Goal: Transaction & Acquisition: Purchase product/service

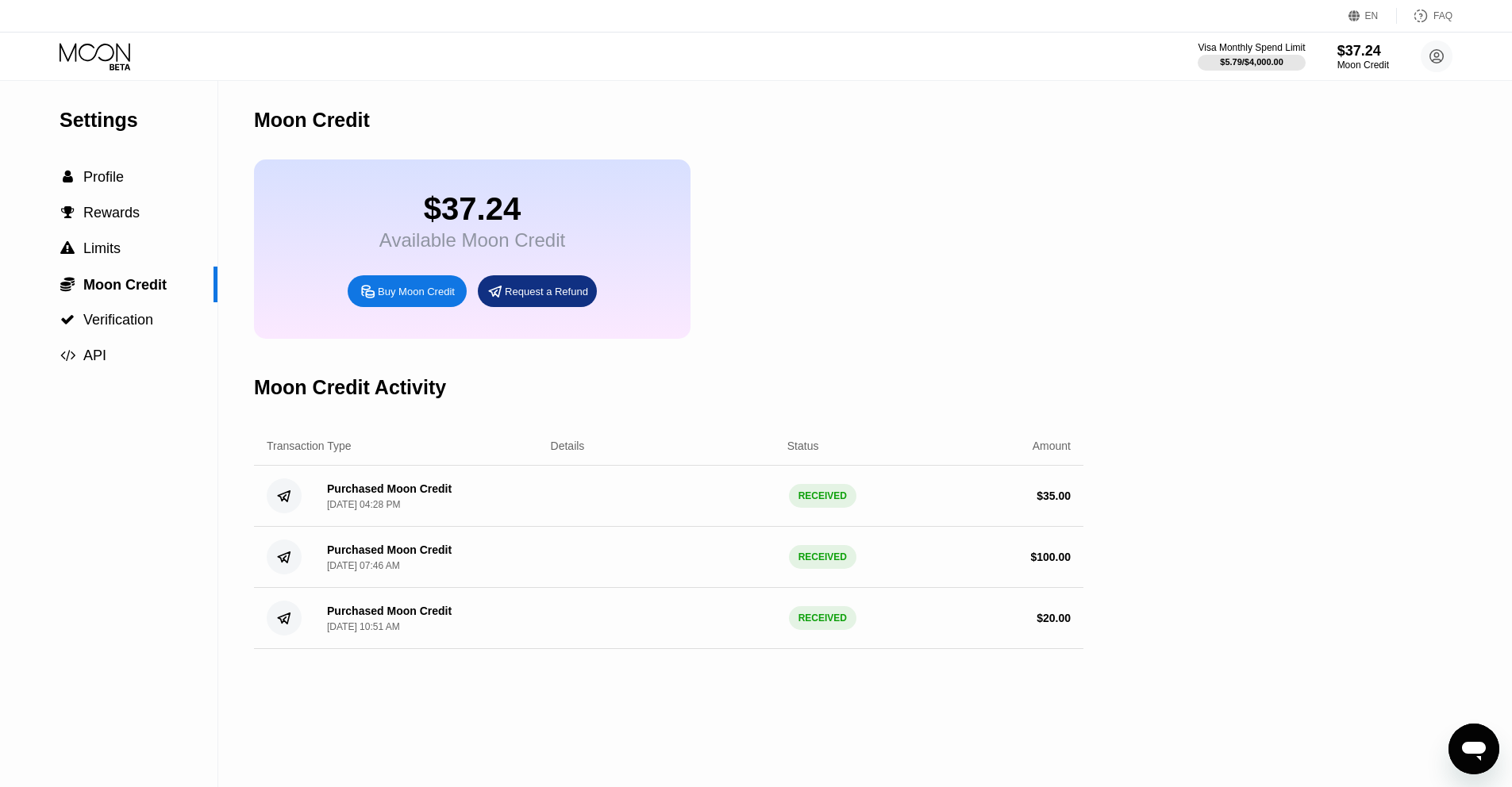
click at [108, 61] on icon at bounding box center [96, 56] width 74 height 28
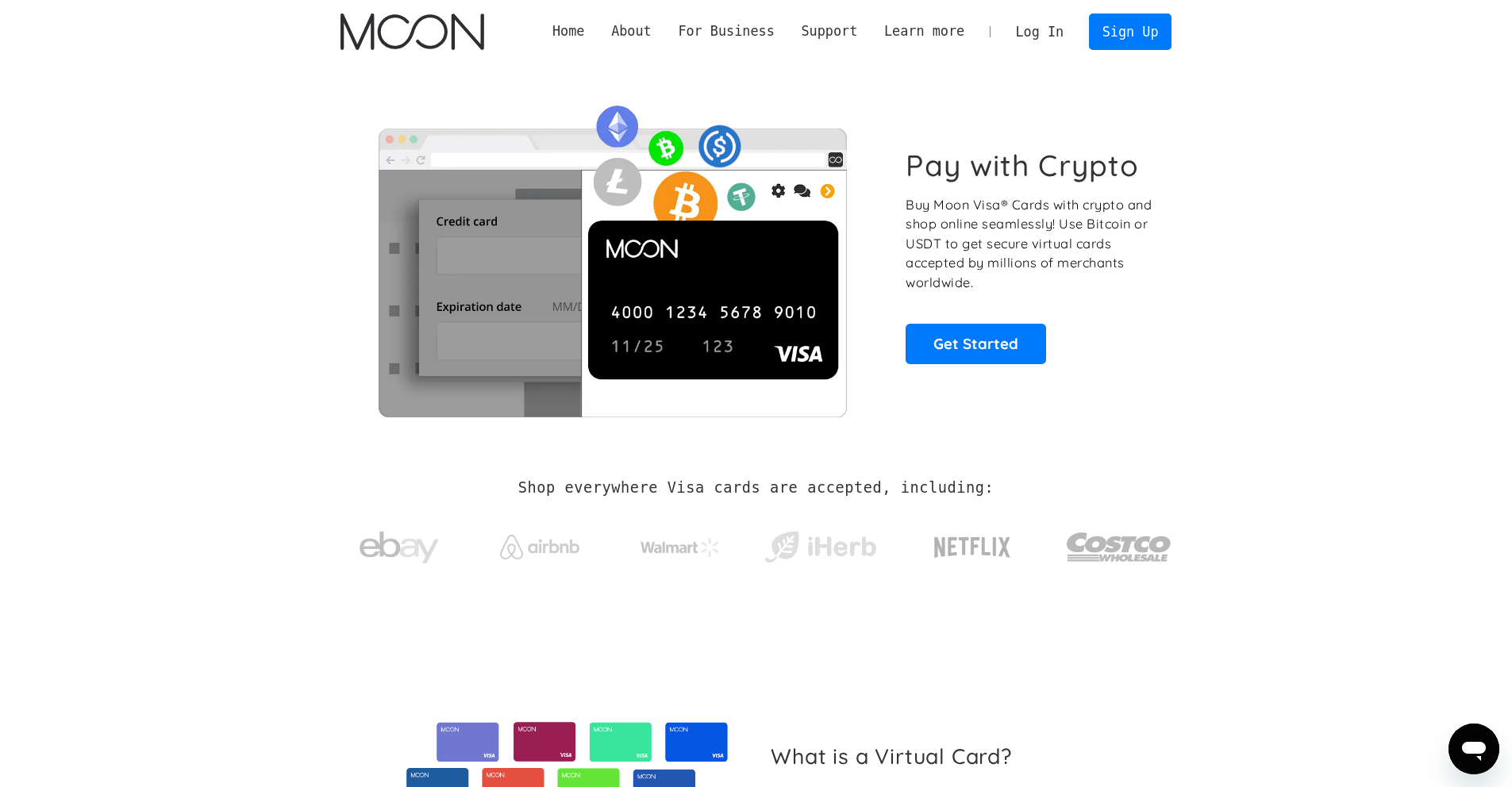
click at [1053, 39] on link "Log In" at bounding box center [1040, 32] width 75 height 35
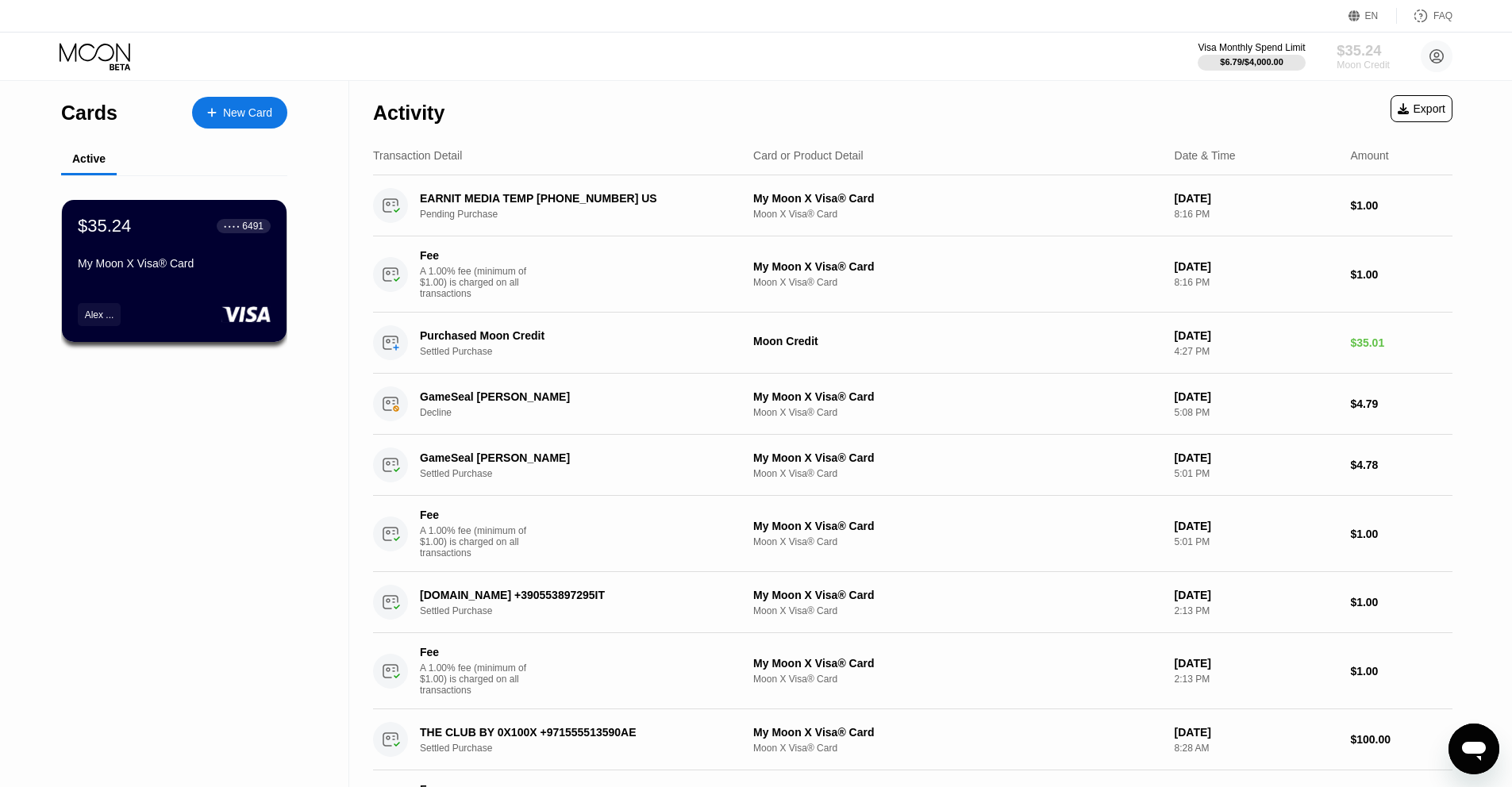
click at [1352, 60] on div "Moon Credit" at bounding box center [1363, 65] width 53 height 11
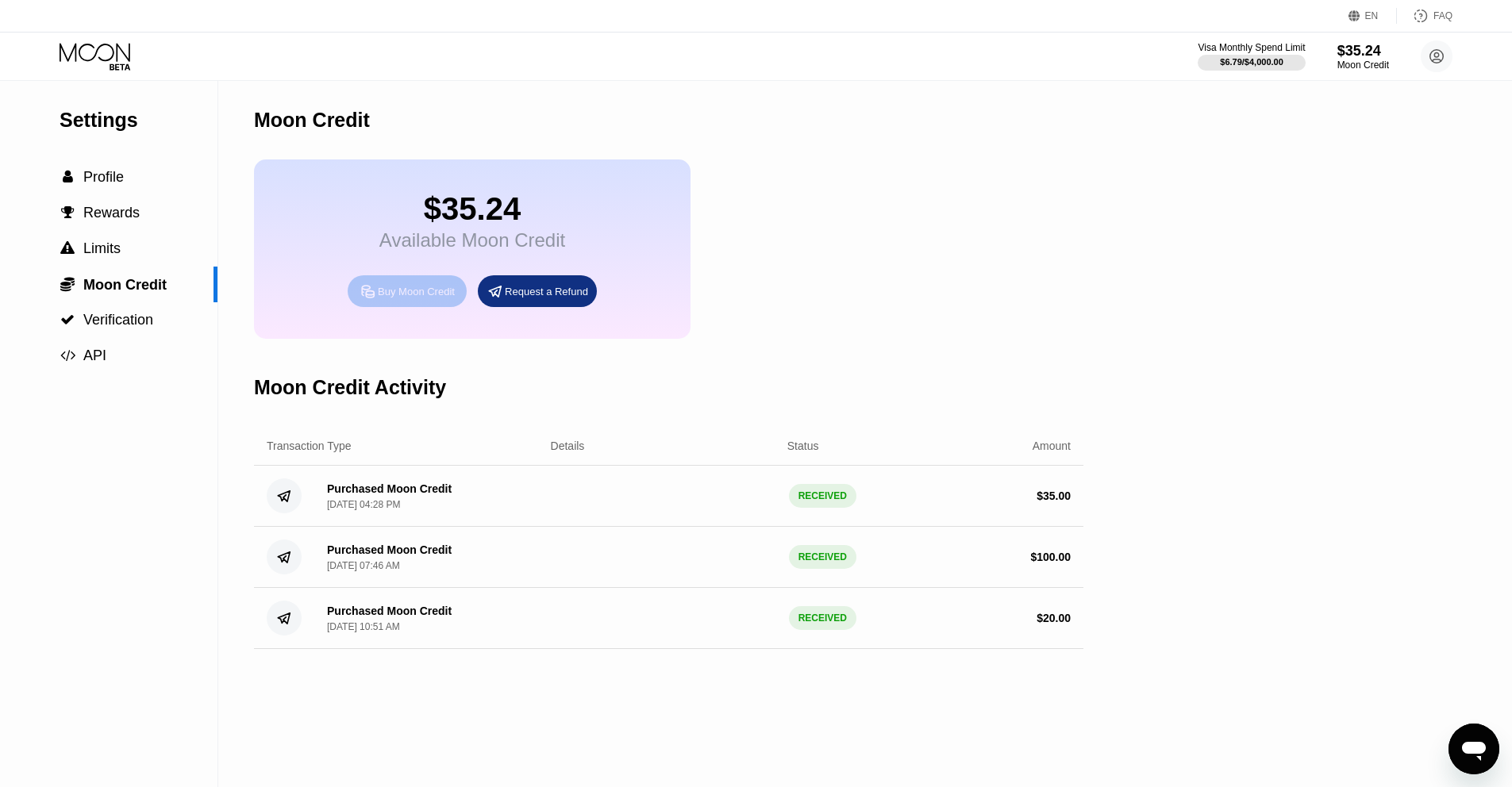
click at [395, 292] on div "Buy Moon Credit" at bounding box center [416, 291] width 77 height 13
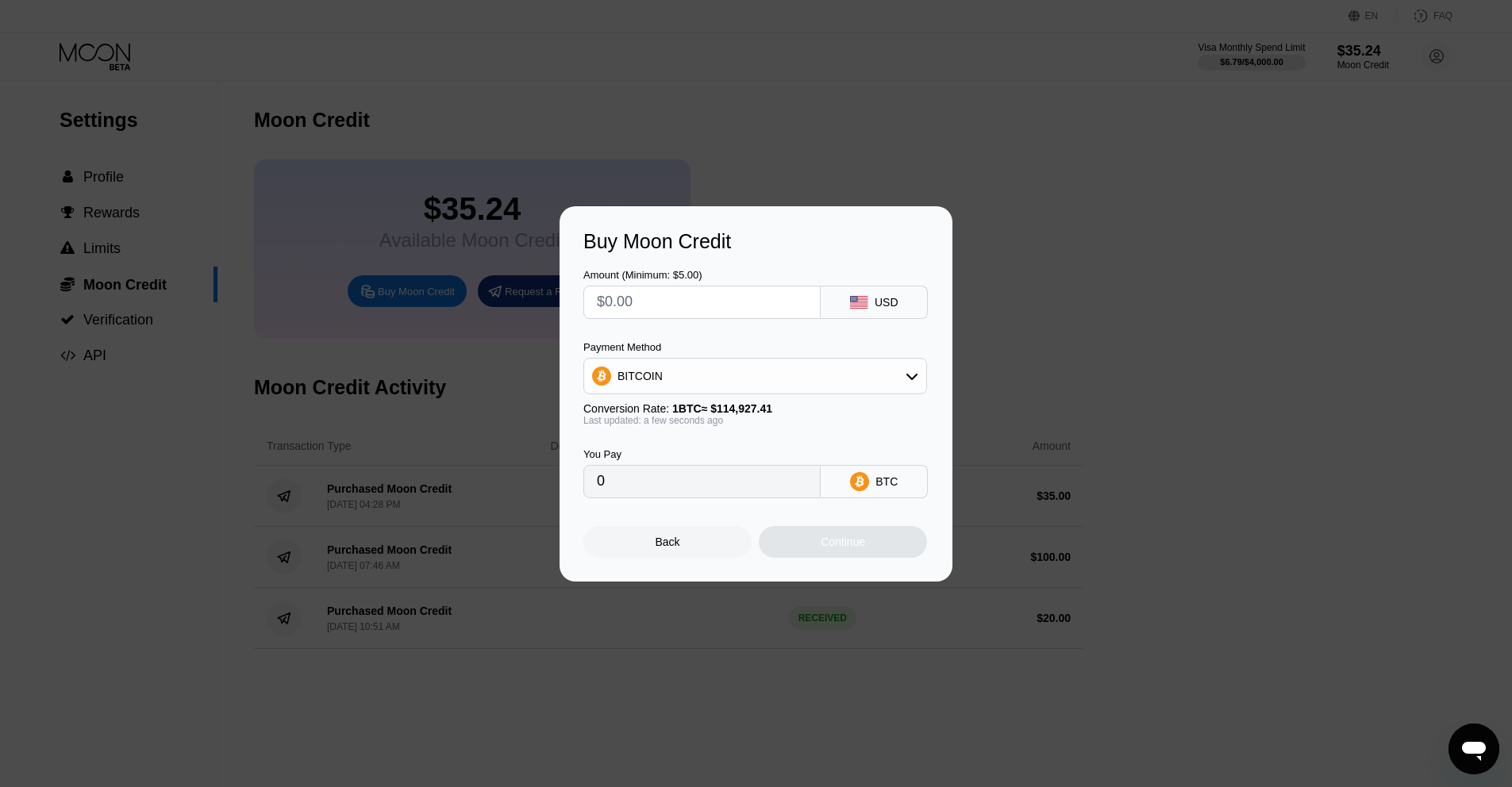
click at [686, 489] on input "0" at bounding box center [702, 482] width 210 height 32
click at [668, 305] on input "text" at bounding box center [702, 302] width 210 height 32
type input "$30"
type input "0.00026104"
type input "$300"
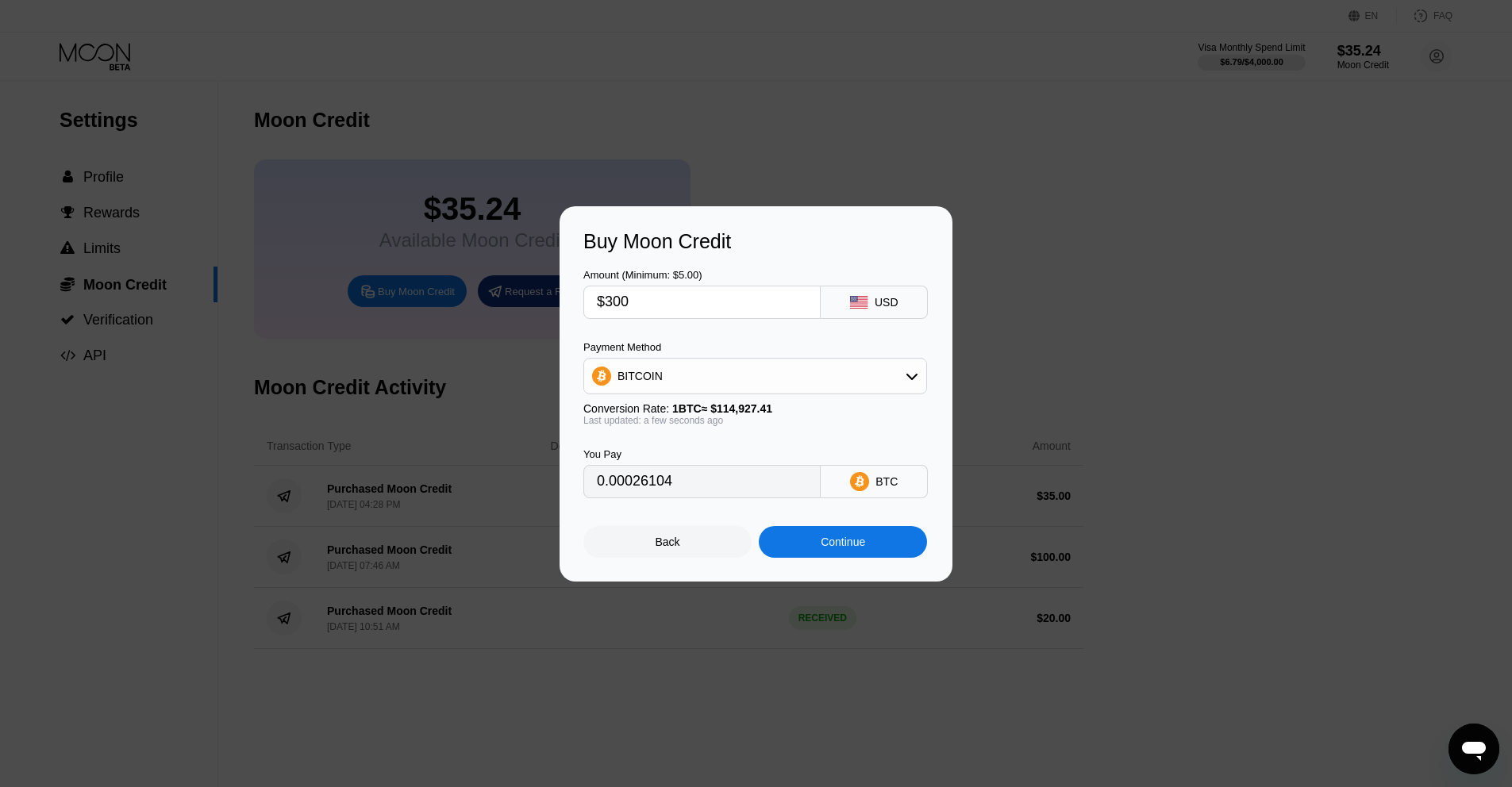
type input "0.00261035"
type input "$300"
click at [836, 533] on div "Continue" at bounding box center [843, 542] width 168 height 32
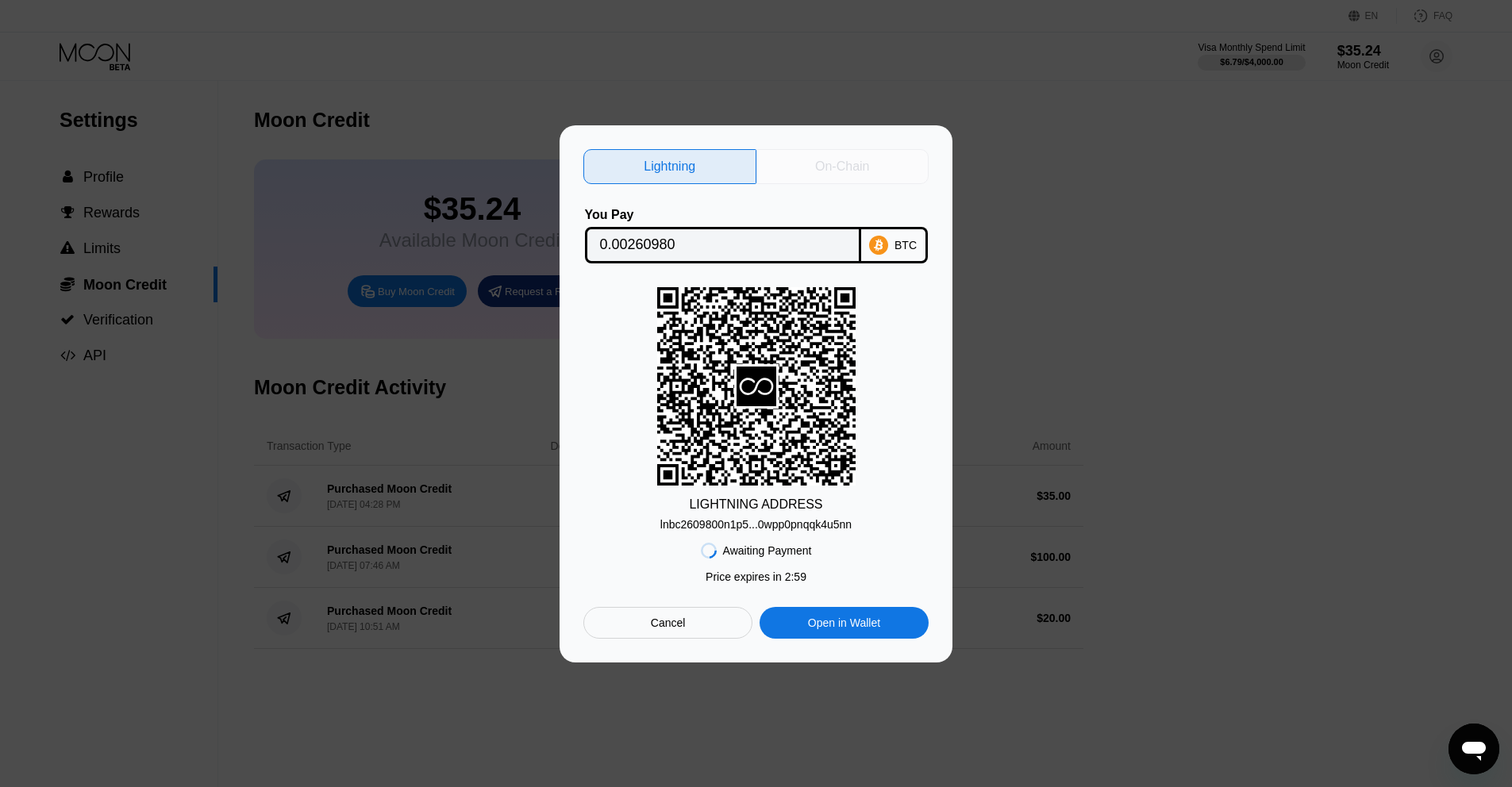
click at [798, 163] on div "On-Chain" at bounding box center [843, 167] width 173 height 35
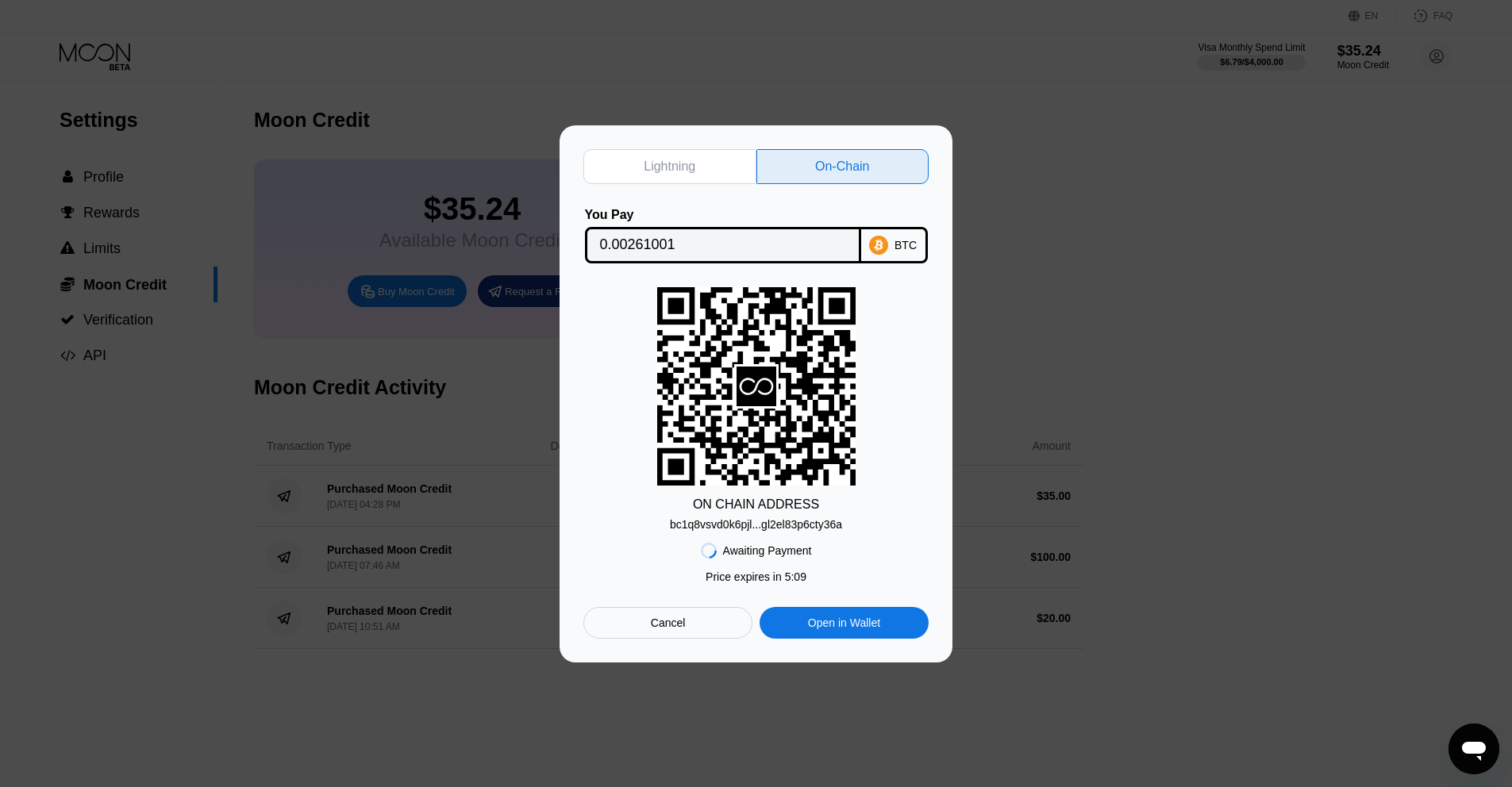
click at [731, 637] on div "Cancel" at bounding box center [668, 623] width 169 height 32
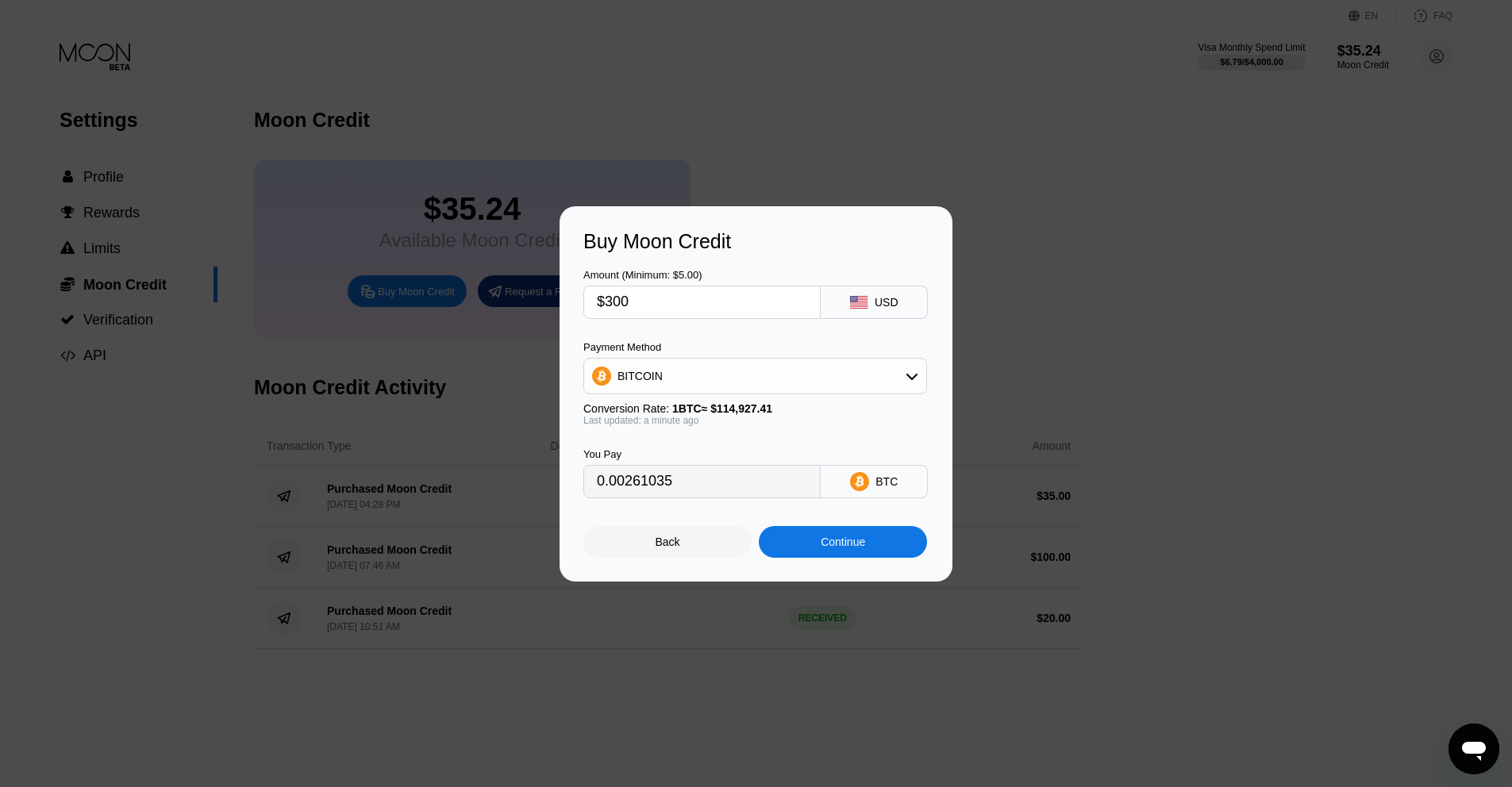
click at [766, 537] on div "Continue" at bounding box center [843, 542] width 168 height 32
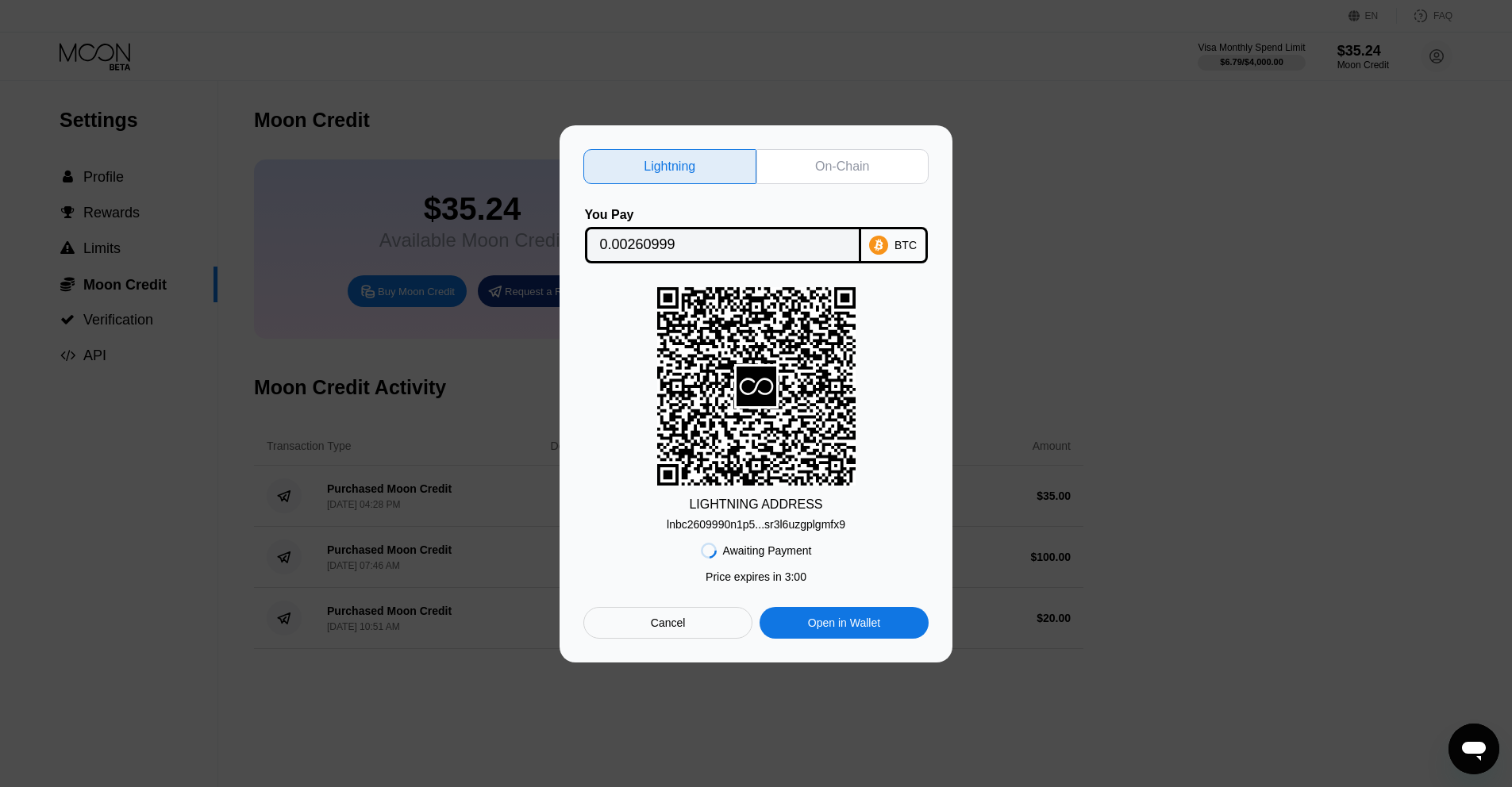
click at [823, 145] on div "Lightning On-Chain You Pay 0.00260999 BTC LIGHTNING ADDRESS lnbc2609990n1p5...s…" at bounding box center [756, 394] width 393 height 537
click at [819, 164] on div "On-Chain" at bounding box center [842, 167] width 54 height 16
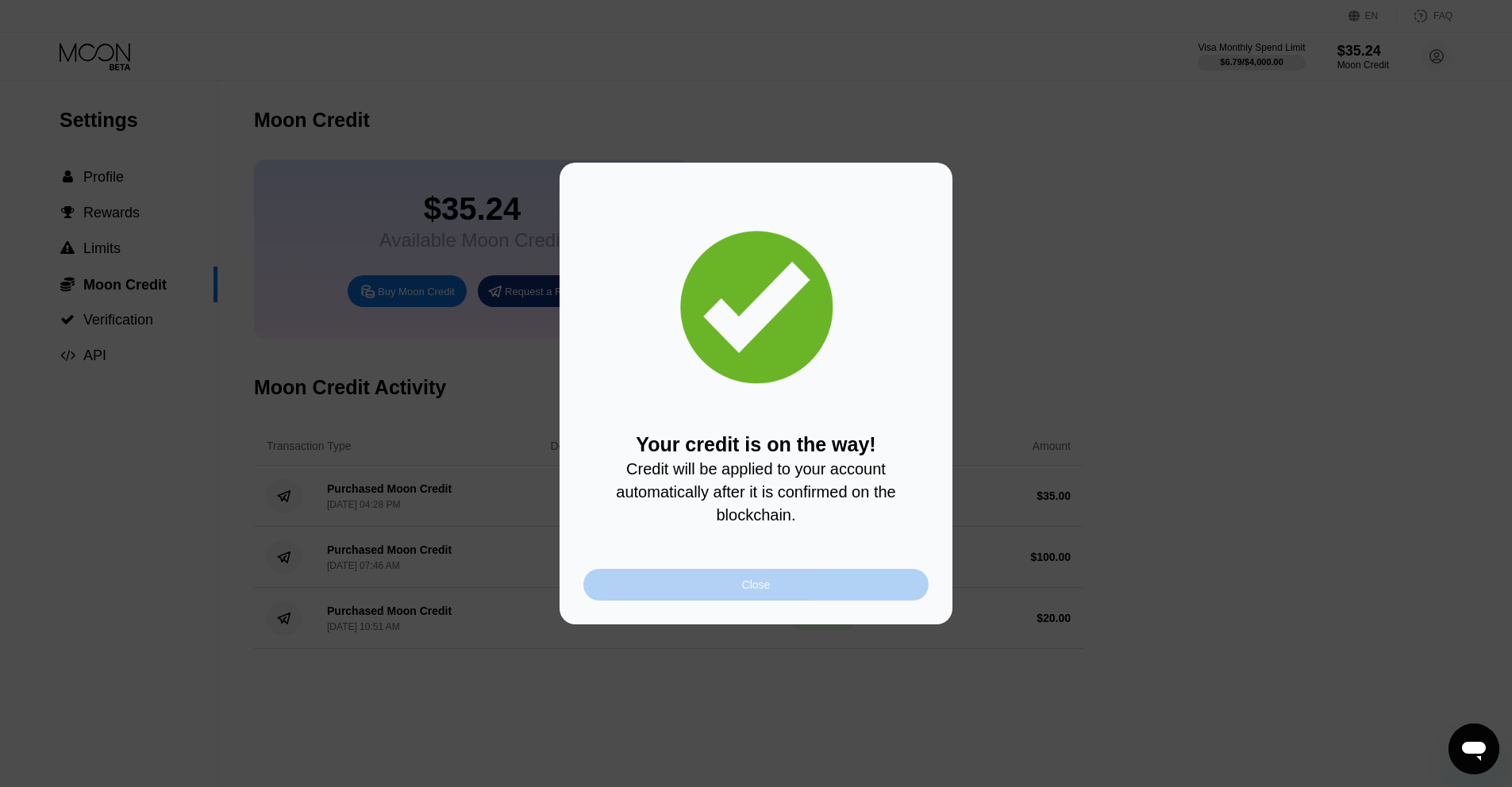
click at [796, 597] on div "Close" at bounding box center [756, 585] width 345 height 32
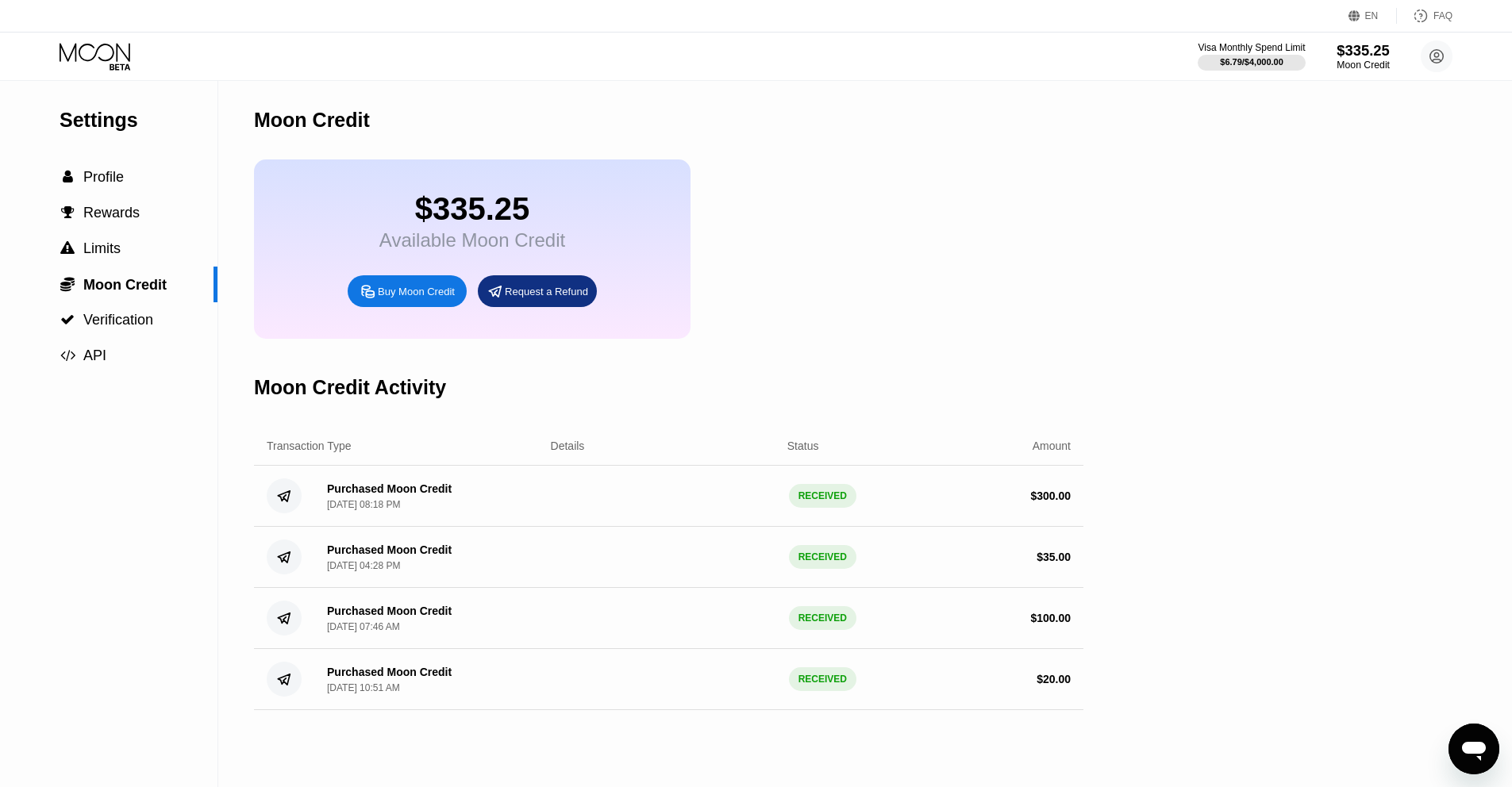
click at [1372, 56] on div "$335.25" at bounding box center [1363, 50] width 53 height 17
click at [1366, 53] on div "$335.25" at bounding box center [1363, 50] width 53 height 17
click at [1350, 46] on div "$335.25" at bounding box center [1363, 50] width 53 height 17
click at [105, 59] on icon at bounding box center [96, 56] width 74 height 28
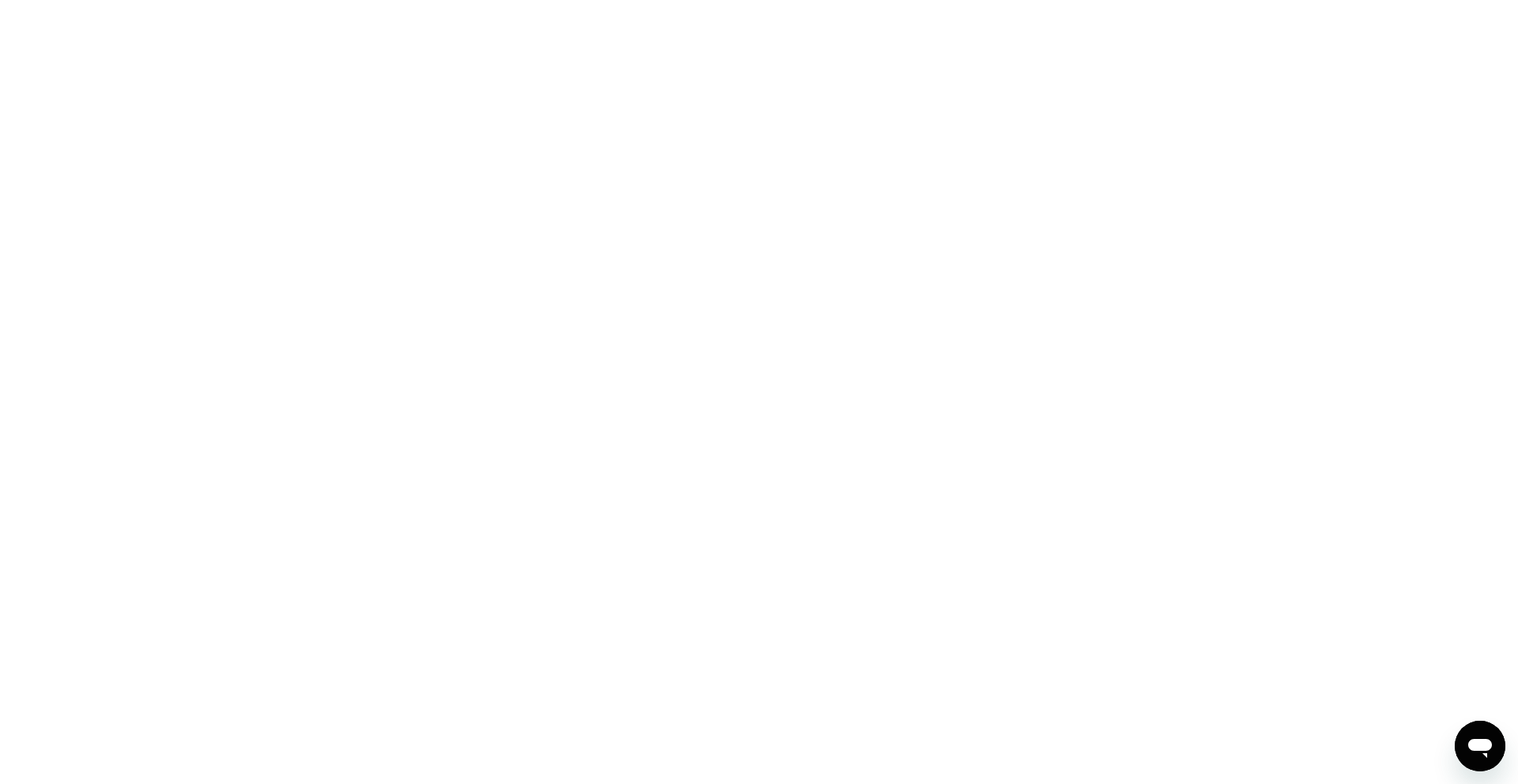
drag, startPoint x: 177, startPoint y: 61, endPoint x: 143, endPoint y: 57, distance: 34.2
click at [171, 62] on div at bounding box center [759, 392] width 1518 height 784
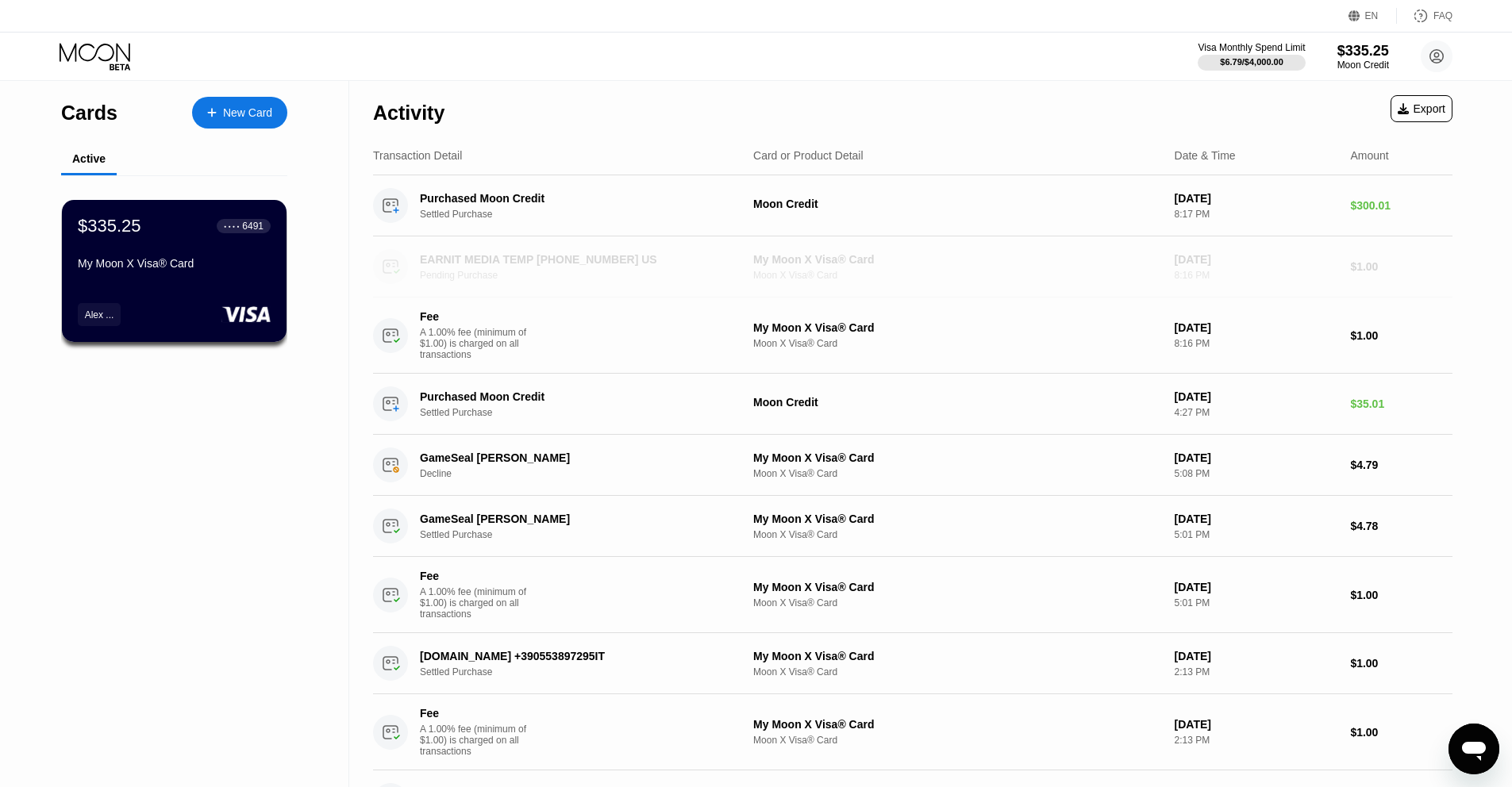
click at [506, 254] on div "EARNIT MEDIA TEMP +13129648034 US" at bounding box center [574, 259] width 308 height 13
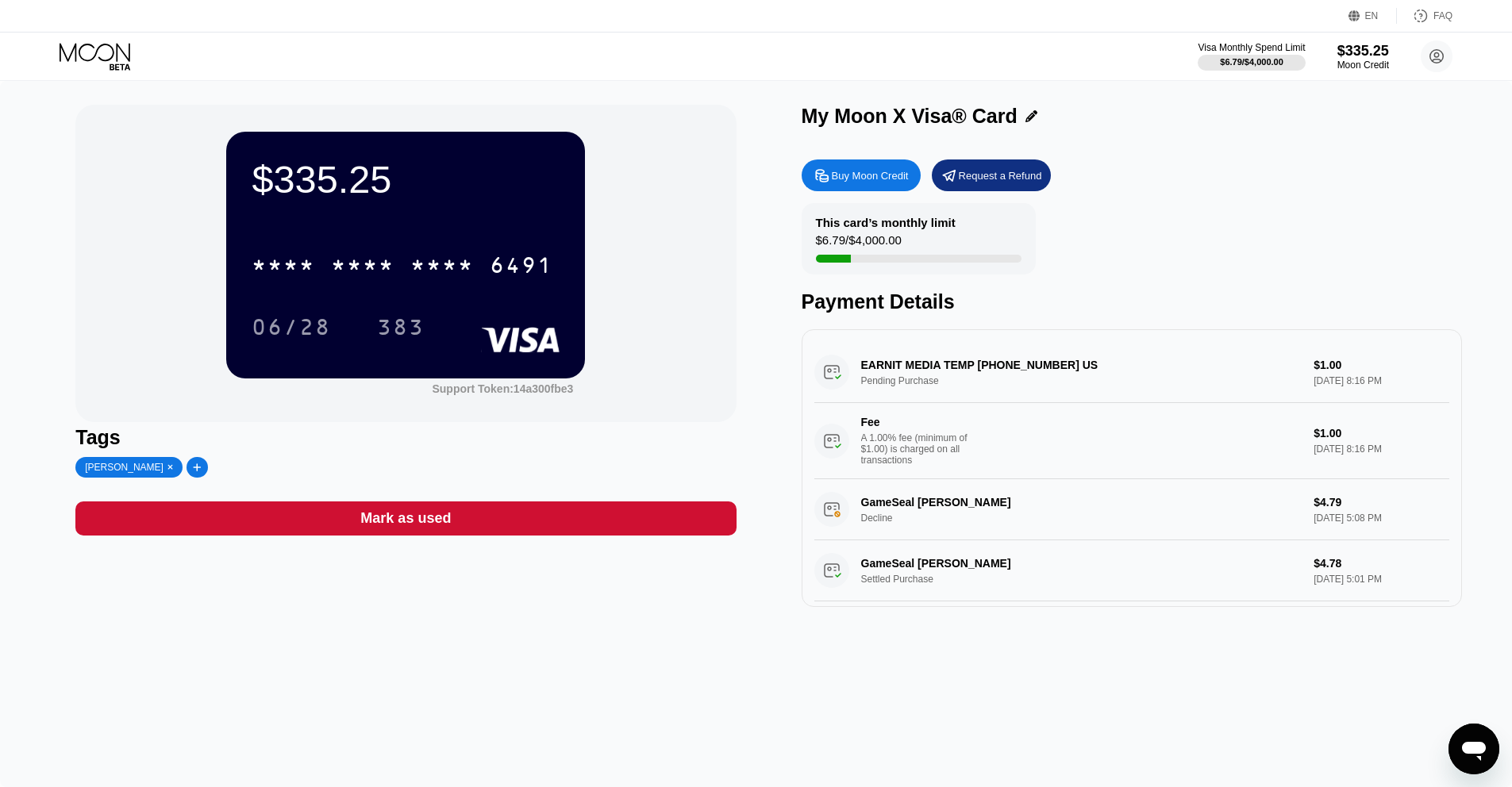
click at [1036, 370] on div "EARNIT MEDIA TEMP +13129648034 US Pending Purchase $1.00 Sep 20, 2025 8:16 PM F…" at bounding box center [1132, 410] width 635 height 137
click at [912, 360] on div "EARNIT MEDIA TEMP +13129648034 US Pending Purchase $1.00 Sep 20, 2025 8:16 PM F…" at bounding box center [1132, 410] width 635 height 137
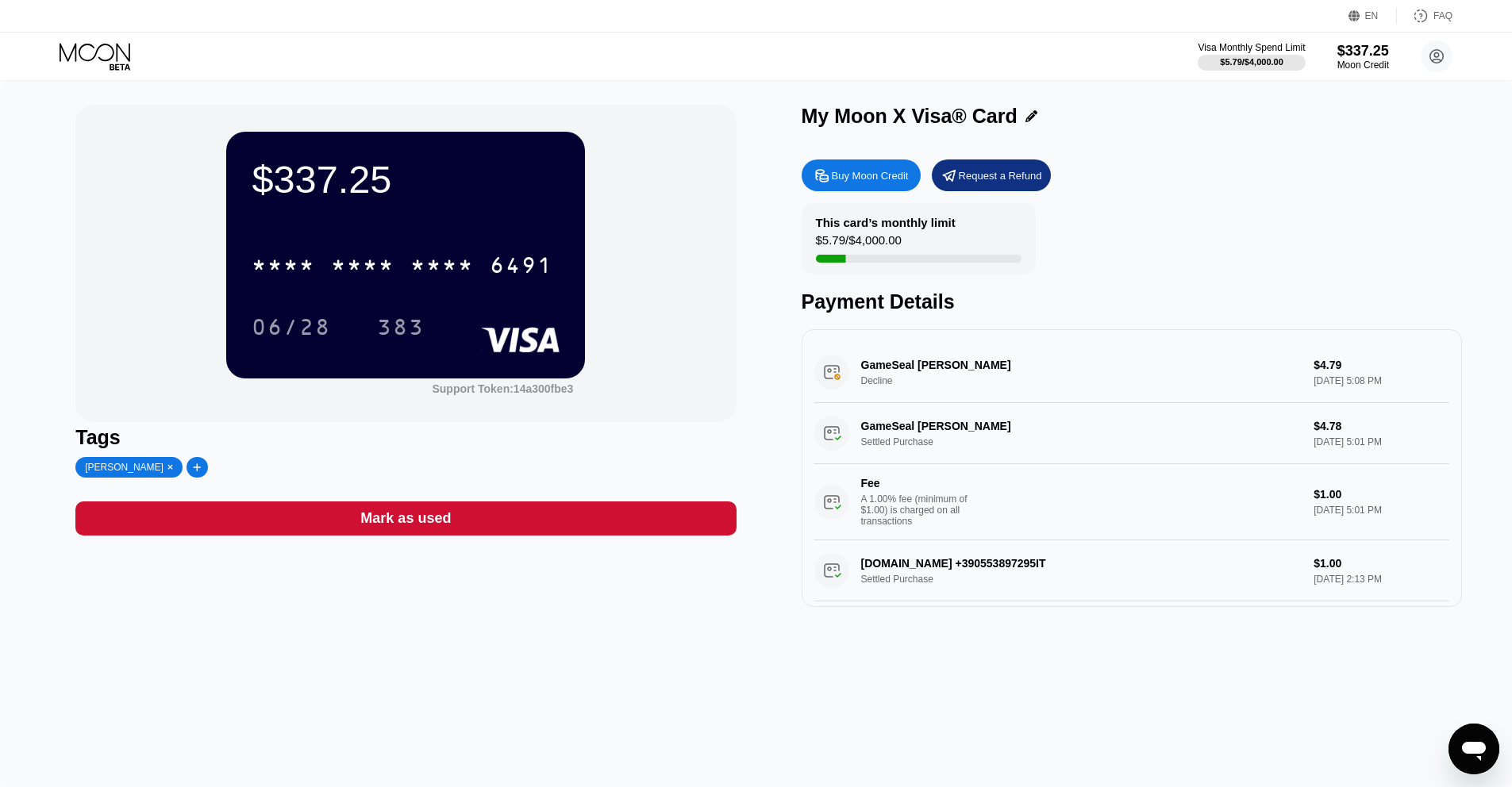
click at [97, 56] on icon at bounding box center [96, 56] width 74 height 28
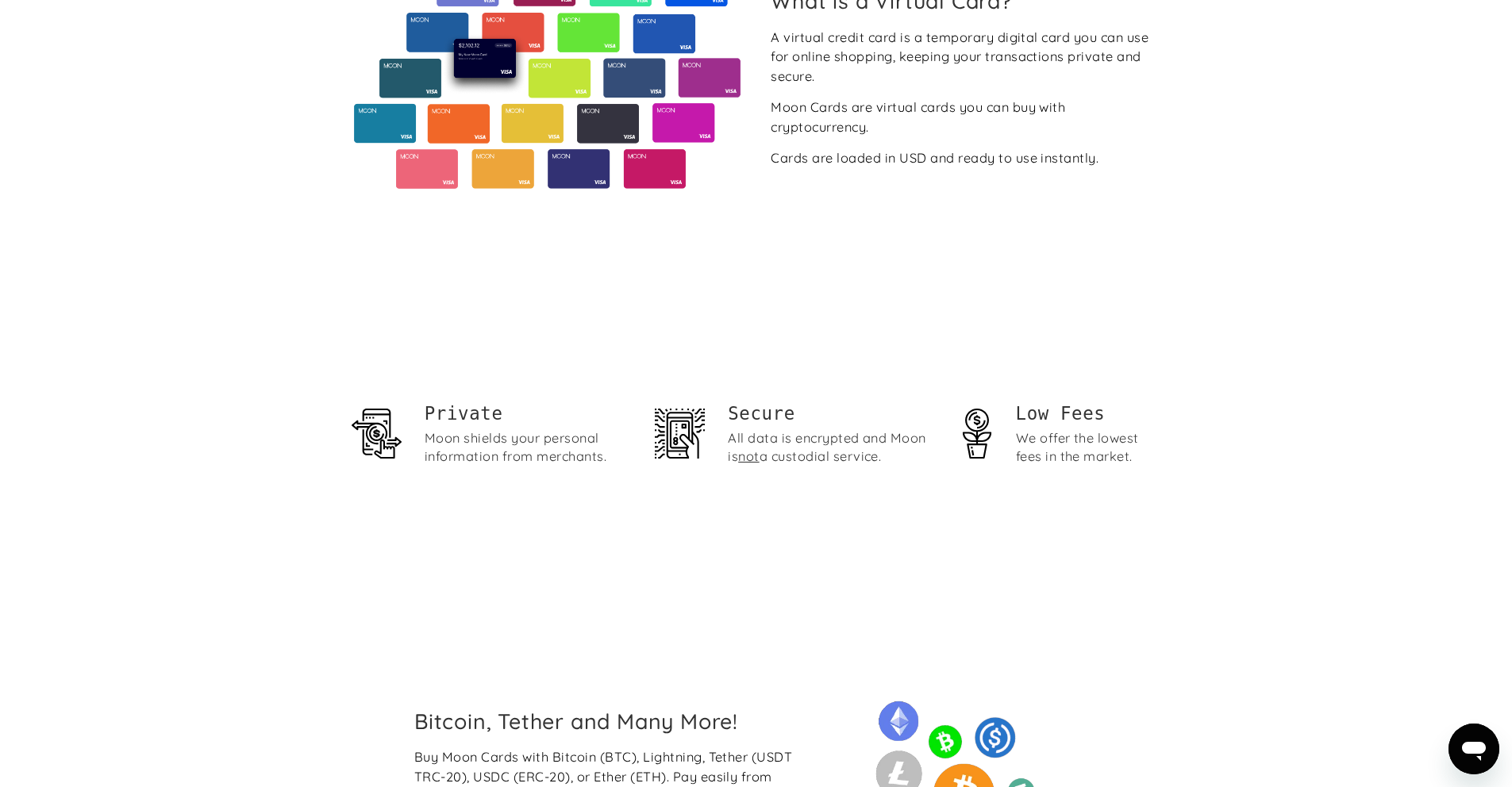
scroll to position [825, 0]
